Goal: Task Accomplishment & Management: Manage account settings

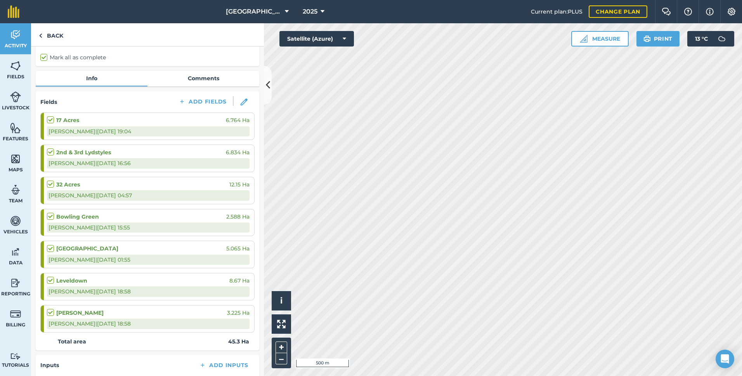
scroll to position [78, 0]
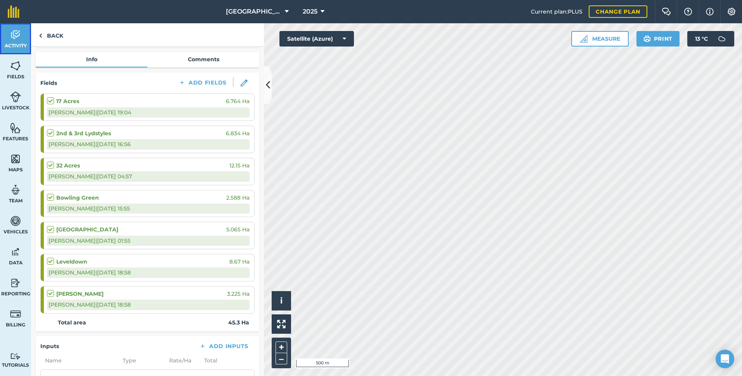
click at [19, 42] on link "Activity" at bounding box center [15, 38] width 31 height 31
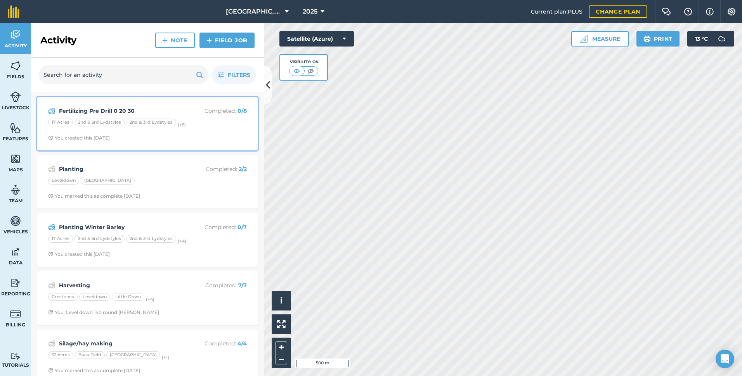
click at [148, 136] on span "You created this [DATE]" at bounding box center [147, 138] width 199 height 6
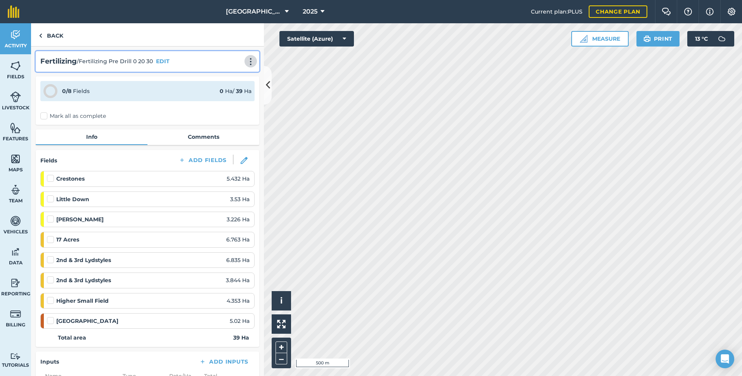
click at [246, 61] on img at bounding box center [250, 62] width 9 height 8
click at [222, 78] on link "Print" at bounding box center [235, 79] width 50 height 16
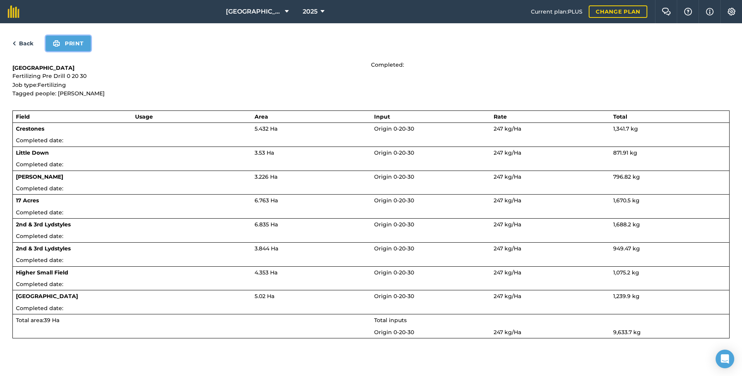
drag, startPoint x: 73, startPoint y: 46, endPoint x: 55, endPoint y: 332, distance: 286.6
click at [73, 45] on button "Print" at bounding box center [68, 44] width 45 height 16
click at [24, 43] on link "Back" at bounding box center [22, 43] width 21 height 9
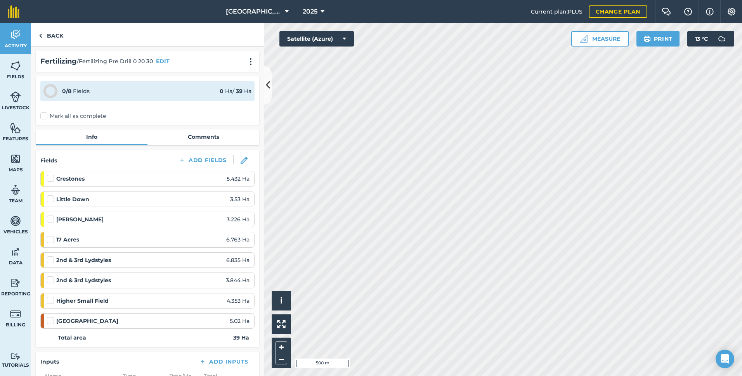
click at [50, 175] on label at bounding box center [51, 175] width 9 height 0
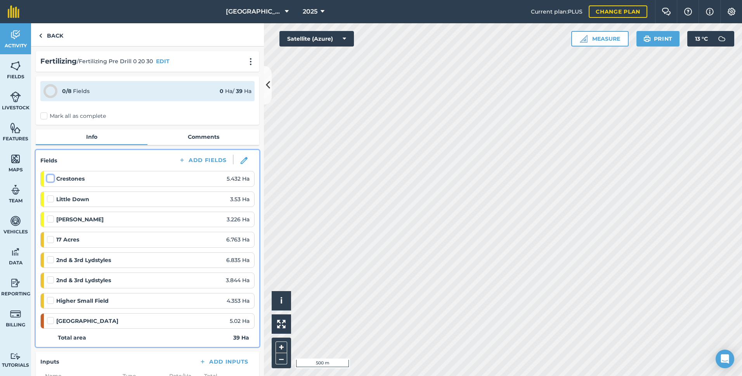
click at [50, 179] on input "checkbox" at bounding box center [49, 177] width 5 height 5
checkbox input "false"
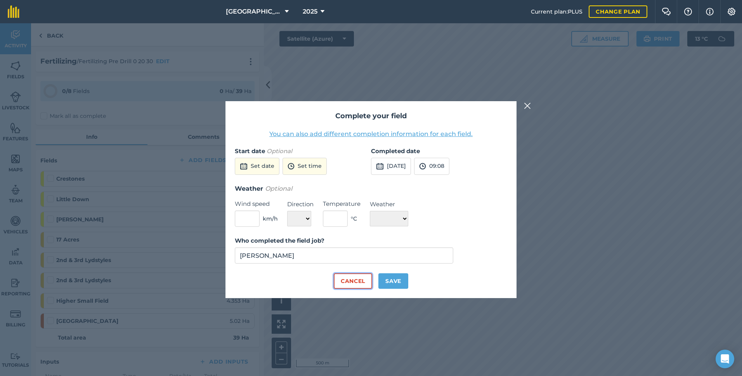
click at [343, 280] on button "Cancel" at bounding box center [353, 282] width 38 height 16
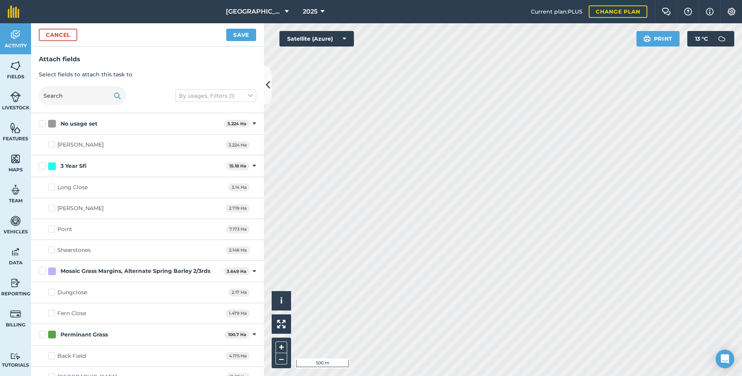
checkbox input "false"
click at [241, 36] on button "Save" at bounding box center [241, 35] width 30 height 12
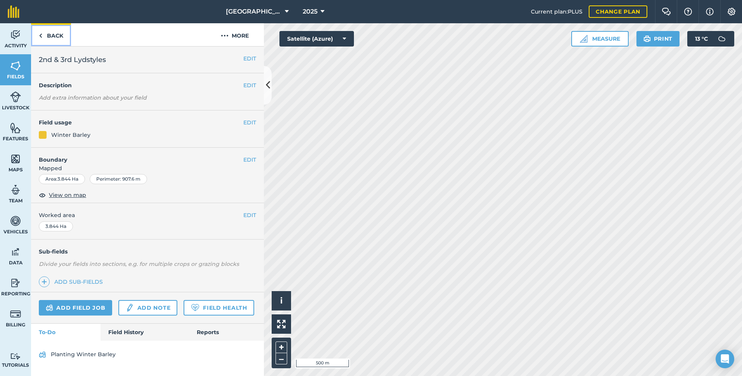
click at [52, 35] on link "Back" at bounding box center [51, 34] width 40 height 23
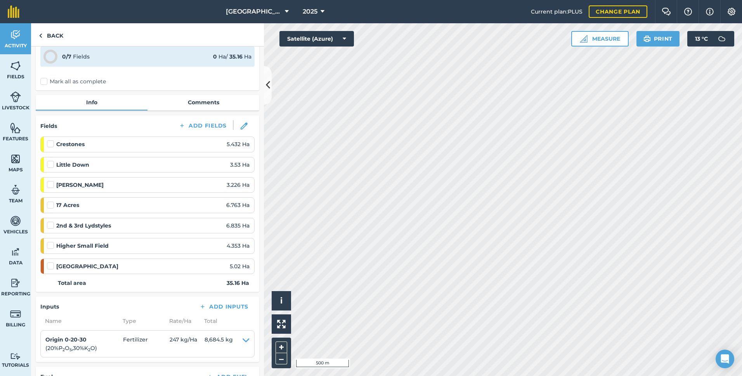
scroll to position [39, 0]
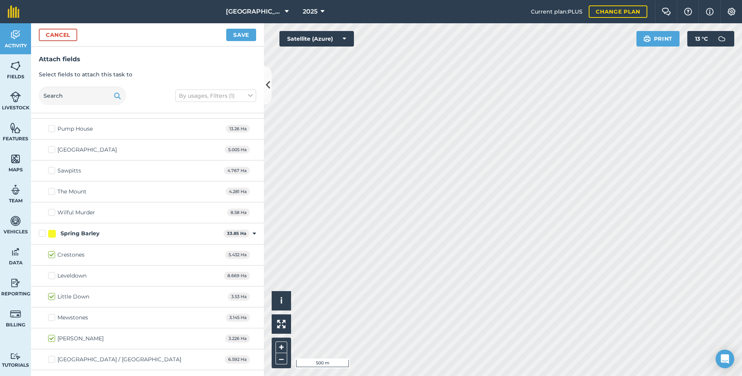
scroll to position [428, 0]
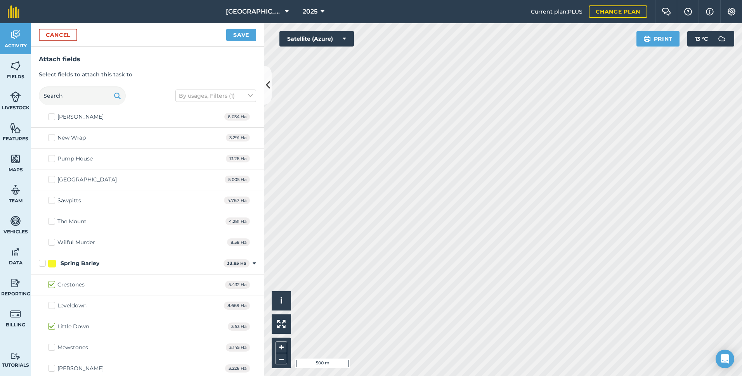
checkbox input "false"
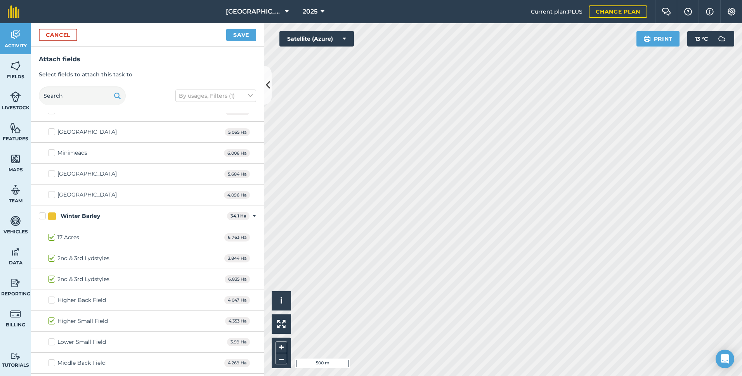
drag, startPoint x: 98, startPoint y: 258, endPoint x: 146, endPoint y: 260, distance: 47.8
click at [146, 260] on div "2nd & 3rd Lydstyles 3.844 Ha" at bounding box center [147, 258] width 233 height 21
checkbox input "false"
click at [70, 35] on button "Cancel" at bounding box center [58, 35] width 38 height 12
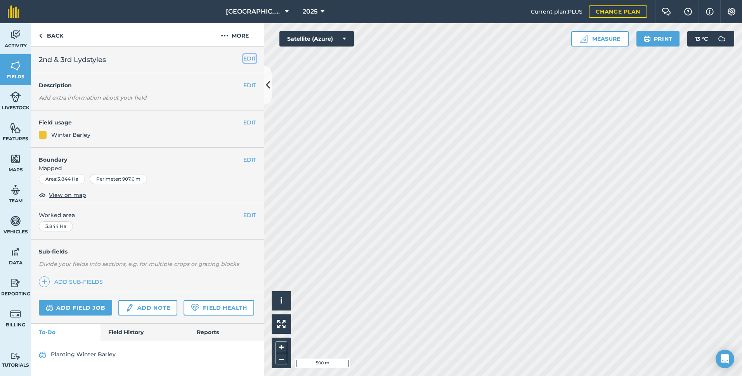
click at [253, 58] on button "EDIT" at bounding box center [249, 58] width 13 height 9
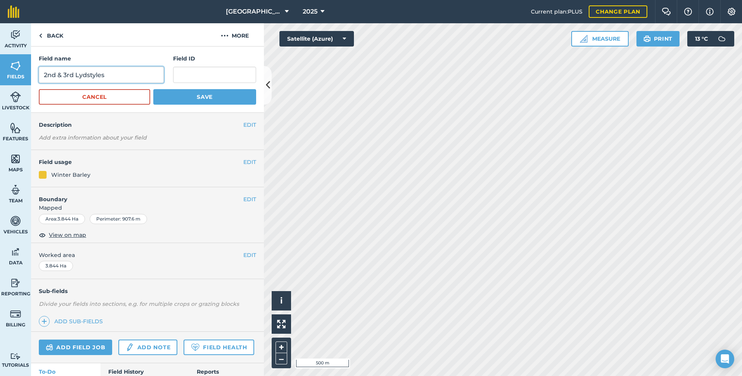
drag, startPoint x: 115, startPoint y: 74, endPoint x: 26, endPoint y: 75, distance: 88.9
click at [26, 75] on div "Activity Fields Livestock Features Maps Team Vehicles Data Reporting Billing Tu…" at bounding box center [371, 199] width 742 height 353
type input "Car Park"
click at [205, 101] on button "Save" at bounding box center [204, 97] width 103 height 16
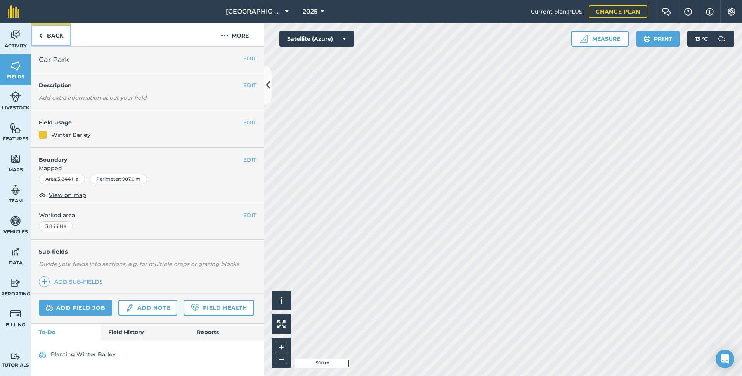
click at [45, 38] on link "Back" at bounding box center [51, 34] width 40 height 23
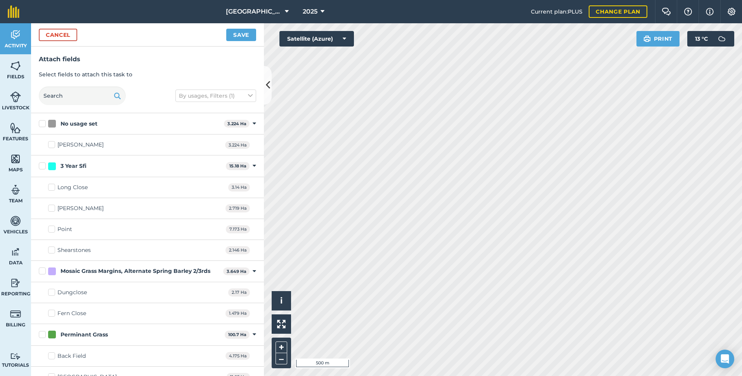
checkbox input "true"
click at [239, 35] on button "Save" at bounding box center [241, 35] width 30 height 12
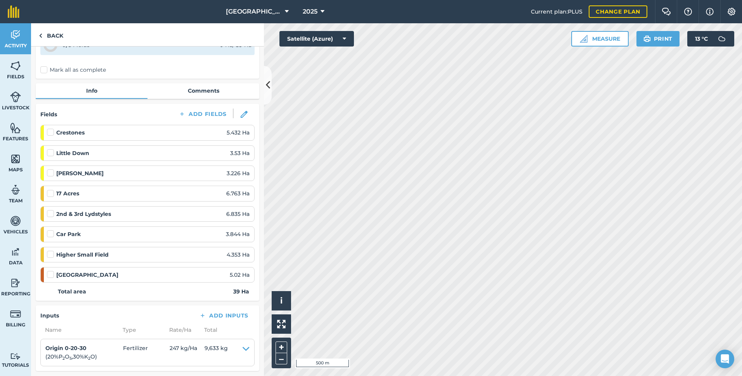
scroll to position [116, 0]
